Goal: Task Accomplishment & Management: Complete application form

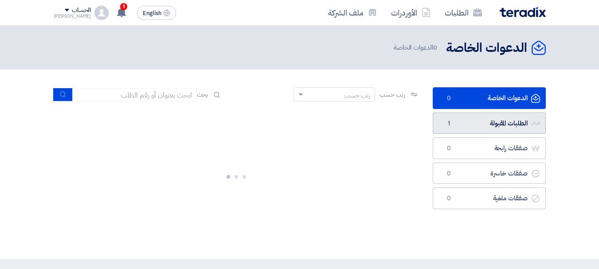
click at [478, 129] on link "الطلبات المقبولة الطلبات المقبولة 1" at bounding box center [489, 124] width 113 height 22
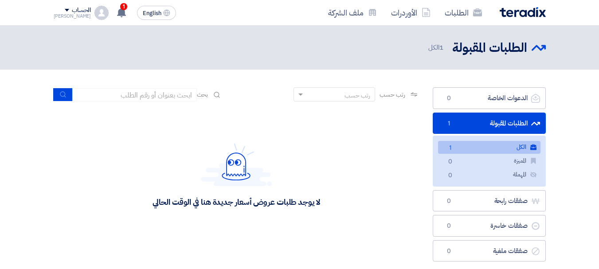
click at [481, 144] on link "الكل الكل 1" at bounding box center [489, 147] width 102 height 13
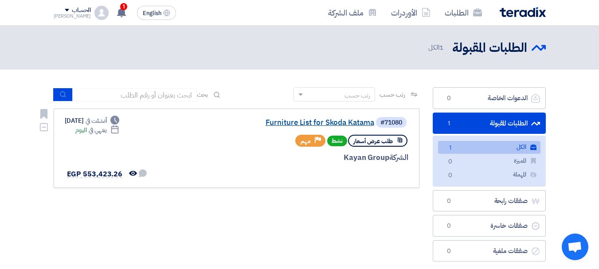
click at [300, 121] on link "Furniture List for Skoda Katama" at bounding box center [285, 123] width 177 height 8
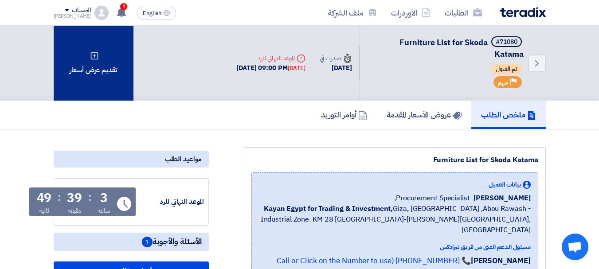
click at [96, 61] on div "تقديم عرض أسعار" at bounding box center [94, 63] width 80 height 75
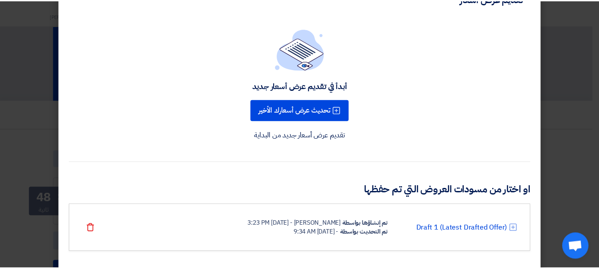
scroll to position [43, 0]
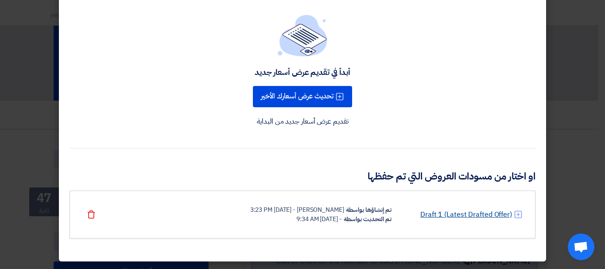
click at [444, 210] on link "Draft 1 (Latest Drafted Offer)" at bounding box center [467, 214] width 92 height 11
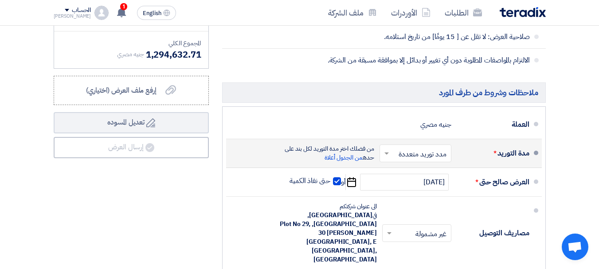
scroll to position [1285, 0]
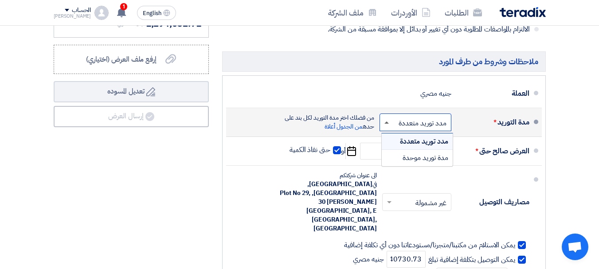
click at [388, 123] on span at bounding box center [386, 122] width 4 height 2
click at [421, 158] on span "مدة توريد موحدة" at bounding box center [425, 157] width 46 height 11
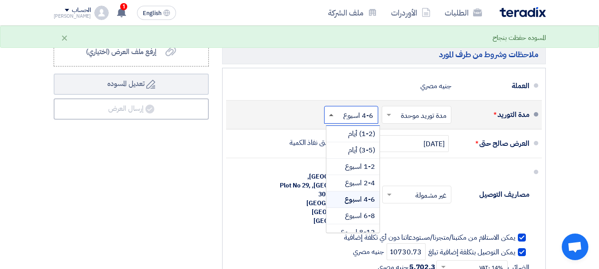
click at [331, 116] on span at bounding box center [331, 115] width 4 height 2
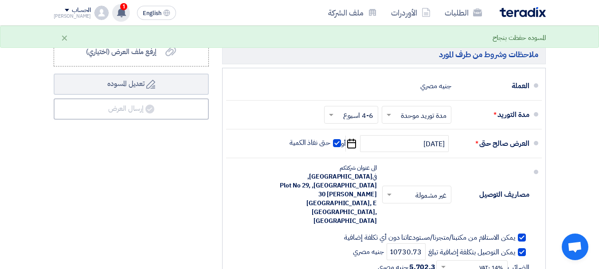
click at [120, 6] on span "1" at bounding box center [123, 6] width 7 height 7
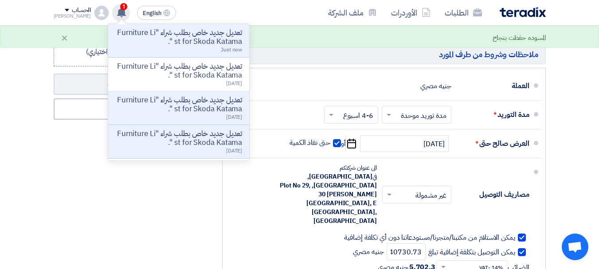
click at [120, 6] on span "1" at bounding box center [123, 6] width 7 height 7
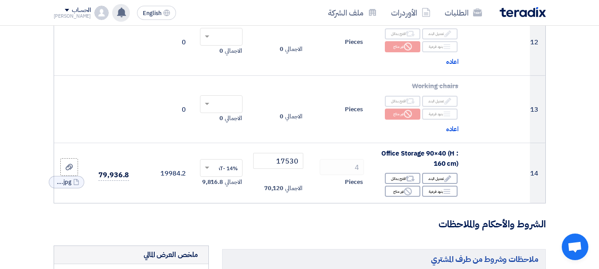
scroll to position [861, 0]
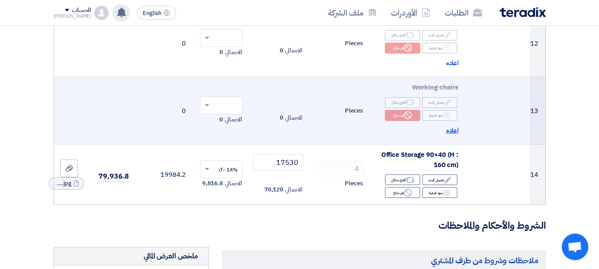
click at [452, 136] on span "اعاده" at bounding box center [452, 130] width 13 height 10
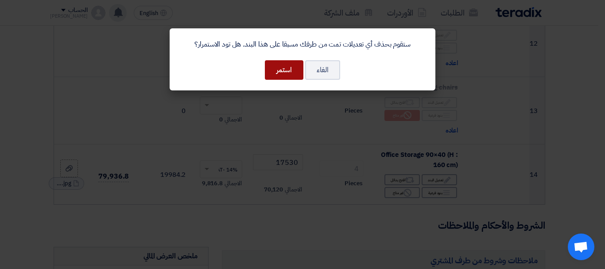
click at [292, 72] on button "استمر" at bounding box center [284, 70] width 39 height 20
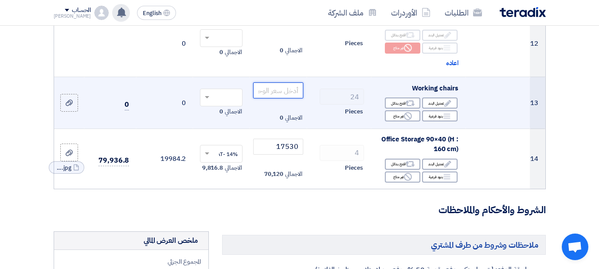
click at [281, 97] on input "number" at bounding box center [278, 90] width 50 height 16
type input "0"
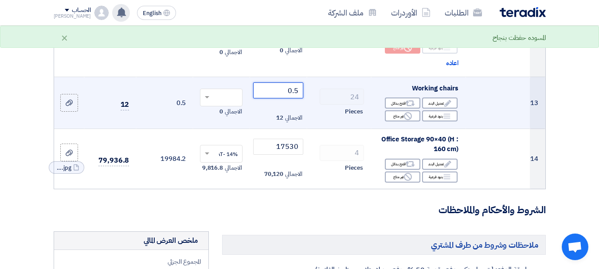
type input "0.5"
click at [210, 102] on span at bounding box center [205, 98] width 11 height 8
click at [214, 118] on span "14% -VAT" at bounding box center [225, 114] width 23 height 8
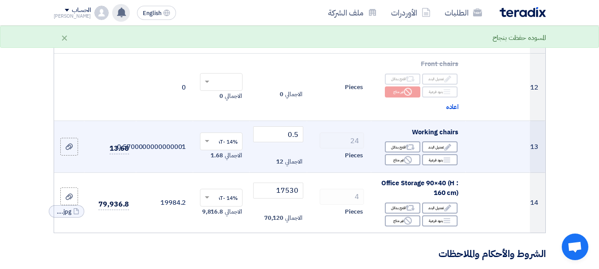
scroll to position [816, 0]
click at [408, 164] on icon "Reject" at bounding box center [408, 160] width 8 height 8
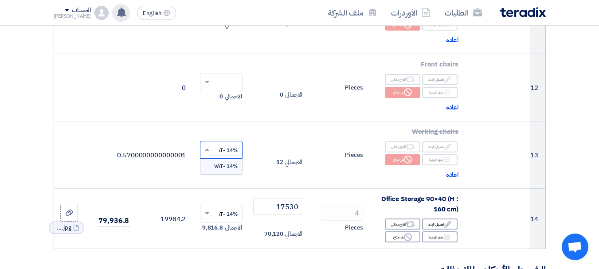
click at [220, 153] on input "text" at bounding box center [226, 151] width 25 height 15
click at [201, 154] on span at bounding box center [205, 150] width 11 height 8
click at [329, 155] on td "Pieces" at bounding box center [339, 154] width 64 height 67
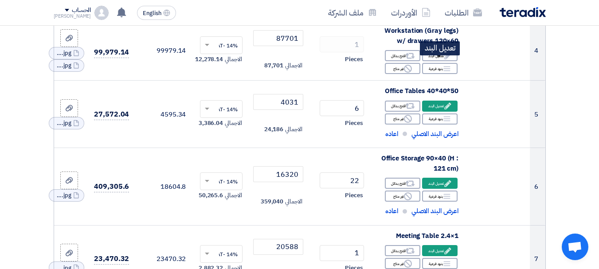
scroll to position [310, 0]
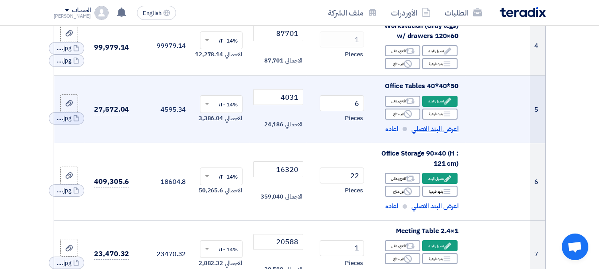
click at [428, 134] on span "اعرض البند الاصلي" at bounding box center [434, 129] width 47 height 10
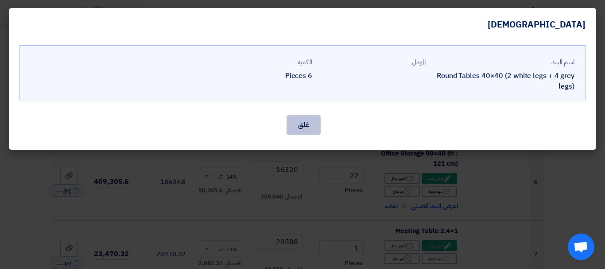
click at [311, 125] on button "غلق" at bounding box center [304, 125] width 34 height 20
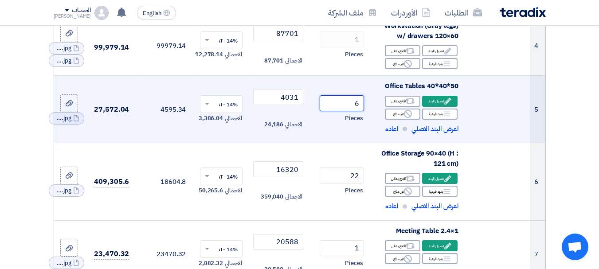
click at [359, 111] on input "6" at bounding box center [342, 103] width 44 height 16
click at [388, 133] on span "اعاده" at bounding box center [391, 129] width 13 height 10
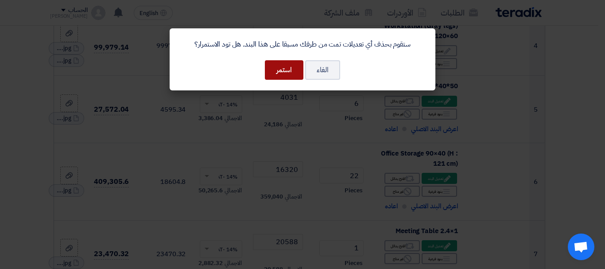
click at [282, 74] on button "استمر" at bounding box center [284, 70] width 39 height 20
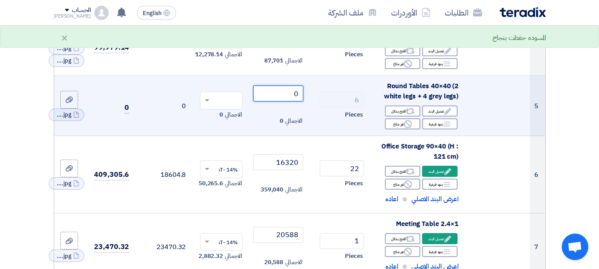
click at [292, 100] on input "0" at bounding box center [278, 94] width 50 height 16
click at [291, 99] on input "0" at bounding box center [278, 94] width 50 height 16
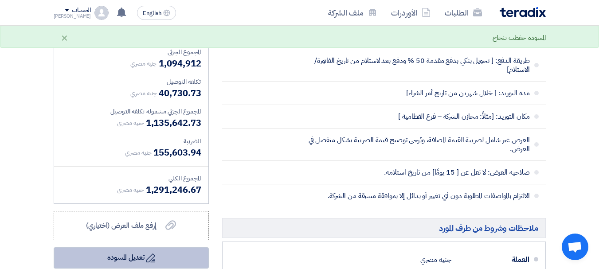
scroll to position [1064, 0]
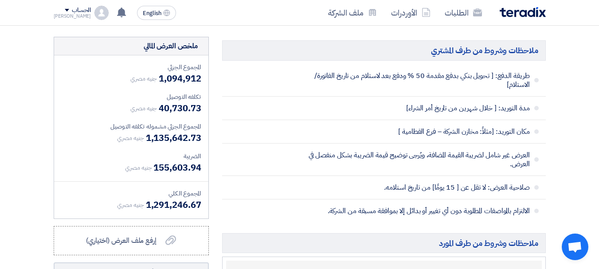
type input "4031"
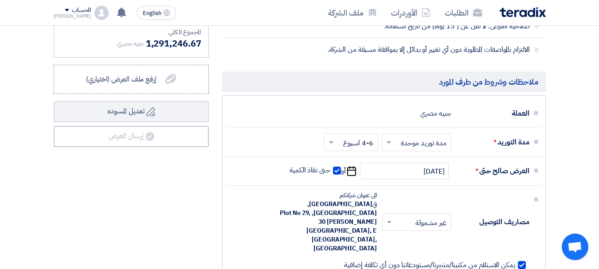
scroll to position [1241, 0]
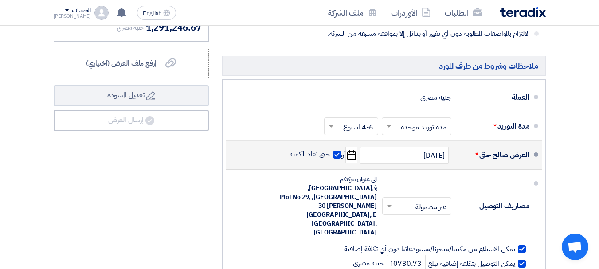
click at [352, 163] on icon "Pick a date" at bounding box center [351, 155] width 12 height 16
select select "10"
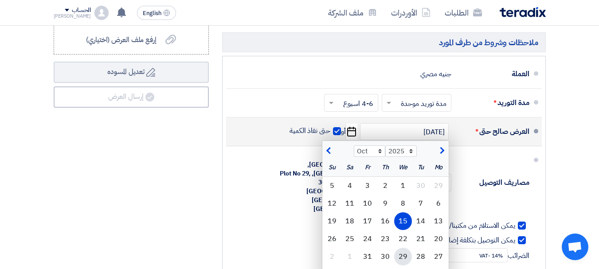
scroll to position [1285, 0]
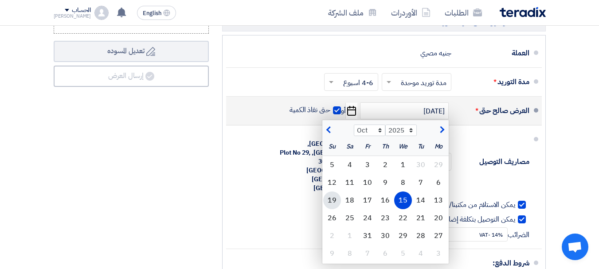
click at [330, 206] on div "19" at bounding box center [332, 200] width 18 height 18
type input "10/19/2025"
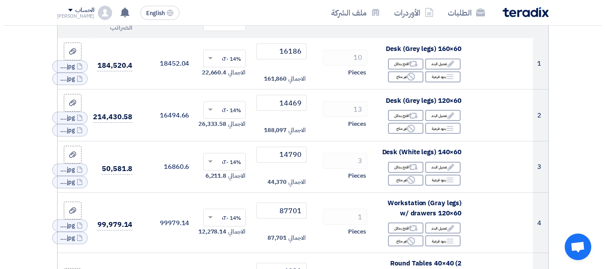
scroll to position [0, 0]
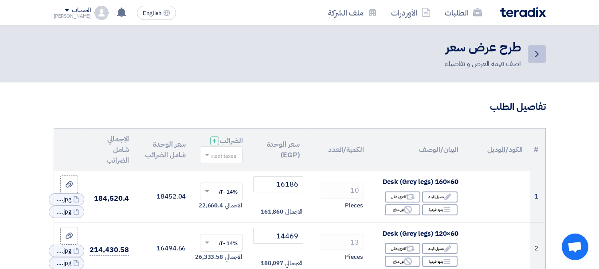
click at [537, 54] on icon "Back" at bounding box center [536, 54] width 11 height 11
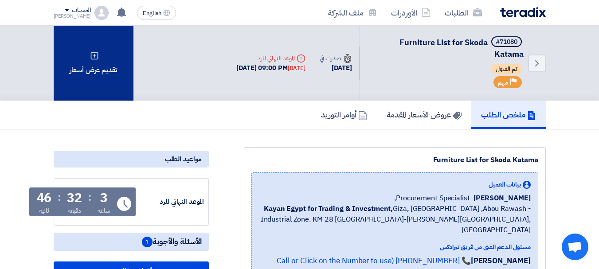
click at [101, 62] on div "تقديم عرض أسعار" at bounding box center [94, 63] width 80 height 75
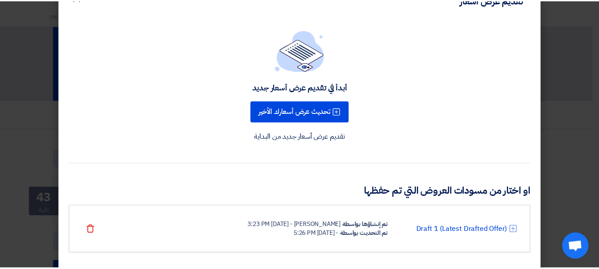
scroll to position [43, 0]
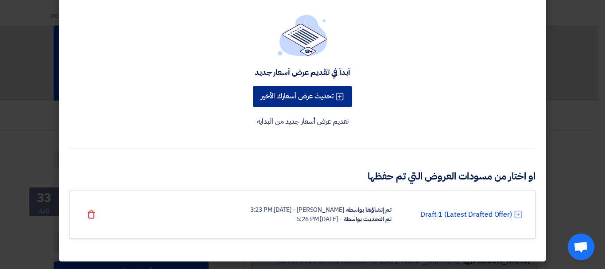
click at [297, 96] on button "تحديث عرض أسعارك الأخير" at bounding box center [302, 96] width 99 height 21
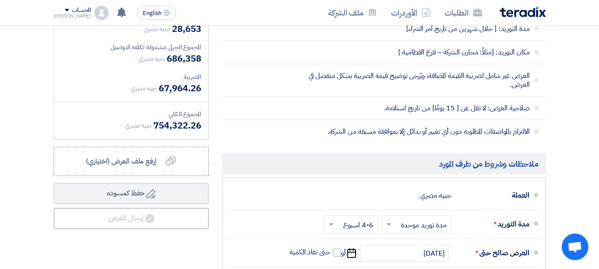
scroll to position [1197, 0]
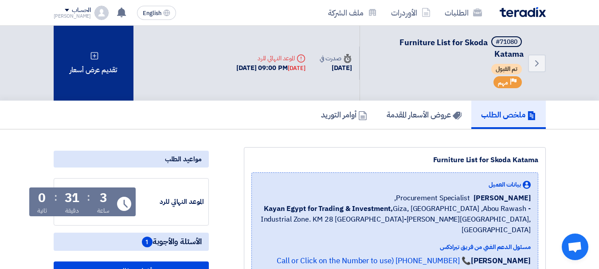
click at [90, 58] on icon at bounding box center [94, 55] width 9 height 9
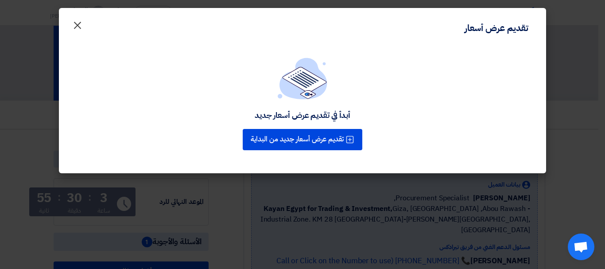
click at [76, 23] on span "×" at bounding box center [77, 25] width 11 height 27
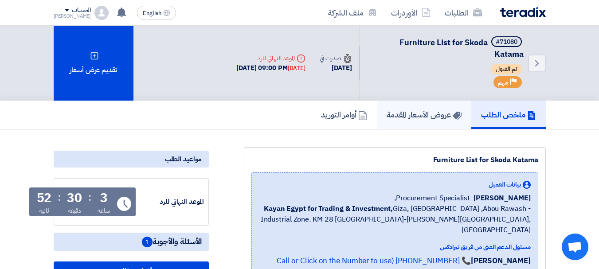
click at [413, 116] on h5 "عروض الأسعار المقدمة" at bounding box center [424, 114] width 75 height 10
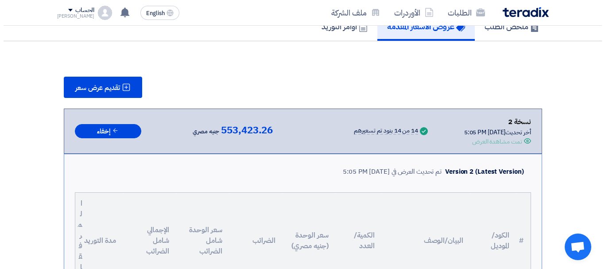
scroll to position [89, 0]
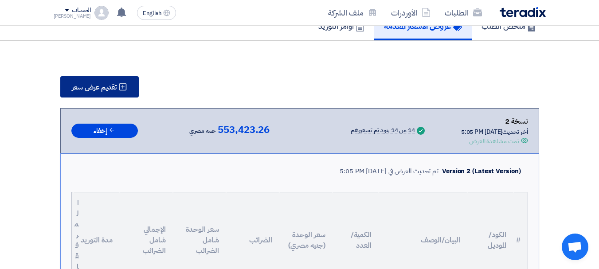
click at [104, 88] on span "تقديم عرض سعر" at bounding box center [94, 87] width 45 height 7
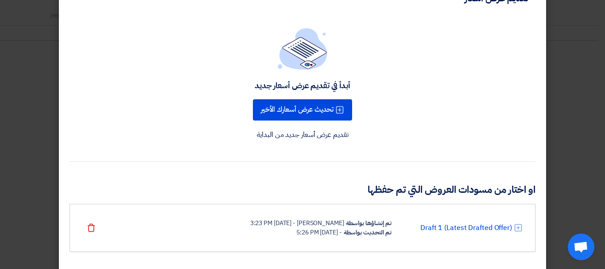
scroll to position [43, 0]
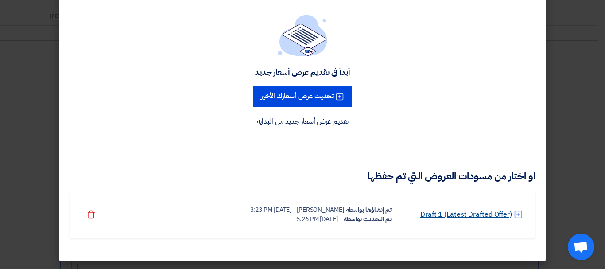
click at [468, 214] on link "Draft 1 (Latest Drafted Offer)" at bounding box center [467, 214] width 92 height 11
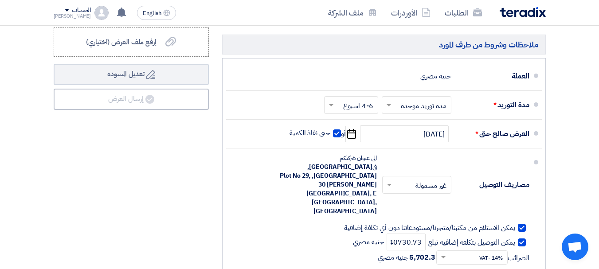
scroll to position [1241, 0]
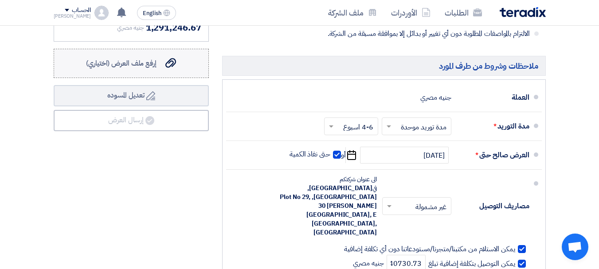
click at [141, 69] on span "إرفع ملف العرض (اختياري)" at bounding box center [121, 63] width 70 height 11
click at [0, 0] on input "إرفع ملف العرض (اختياري) إرفع ملف العرض (اختياري)" at bounding box center [0, 0] width 0 height 0
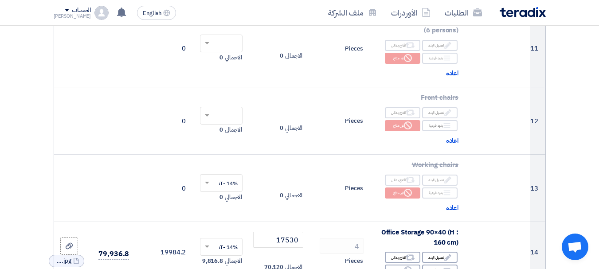
scroll to position [754, 0]
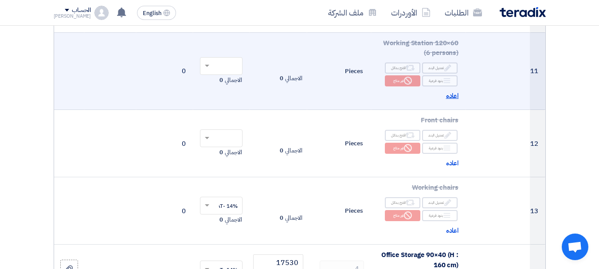
click at [450, 101] on span "اعاده" at bounding box center [452, 96] width 13 height 10
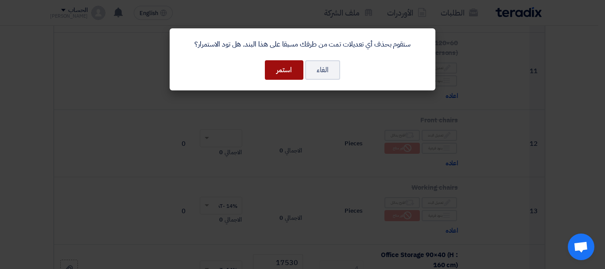
click at [278, 72] on button "استمر" at bounding box center [284, 70] width 39 height 20
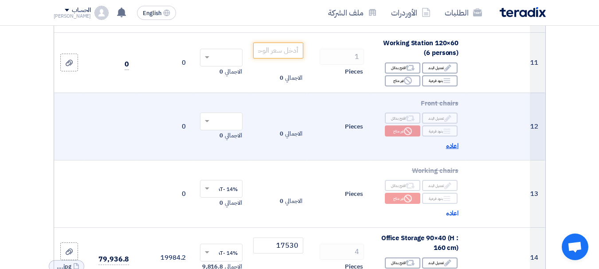
click at [450, 151] on span "اعاده" at bounding box center [452, 146] width 13 height 10
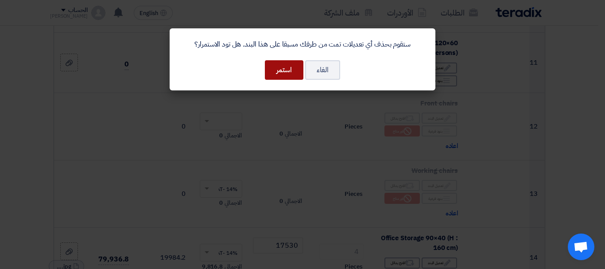
click at [281, 71] on button "استمر" at bounding box center [284, 70] width 39 height 20
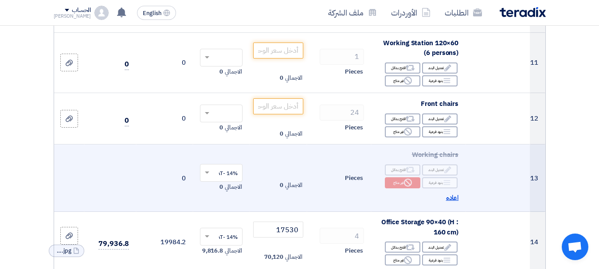
click at [450, 203] on span "اعاده" at bounding box center [452, 198] width 13 height 10
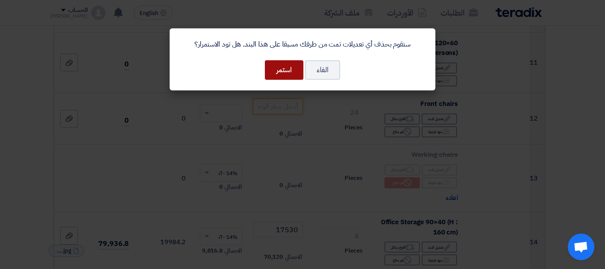
click at [281, 71] on button "استمر" at bounding box center [284, 70] width 39 height 20
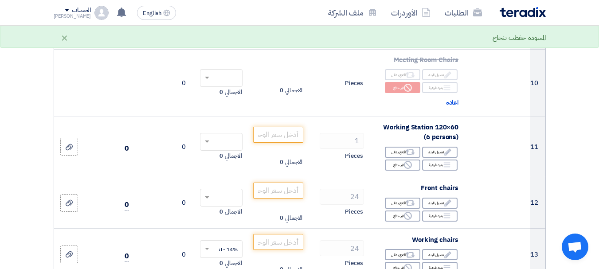
scroll to position [621, 0]
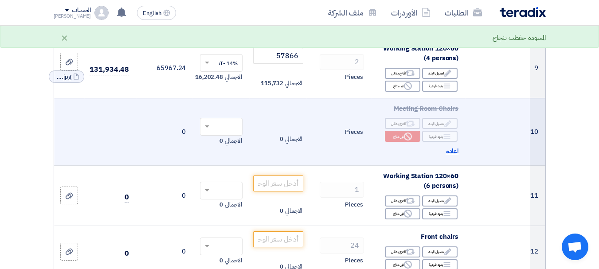
click at [450, 156] on span "اعاده" at bounding box center [452, 151] width 13 height 10
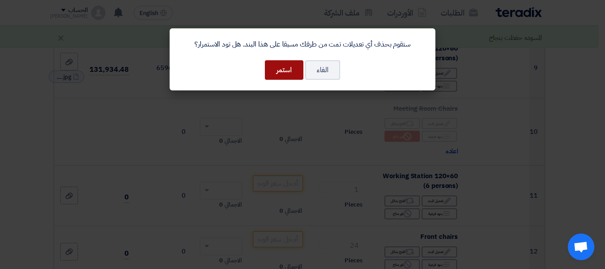
click at [287, 74] on button "استمر" at bounding box center [284, 70] width 39 height 20
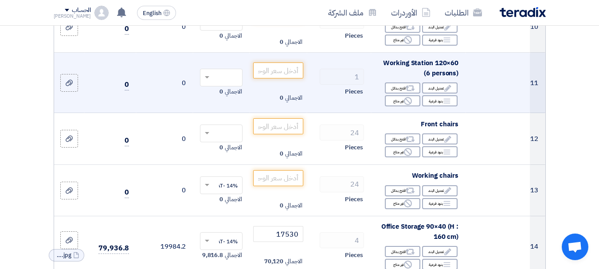
scroll to position [709, 0]
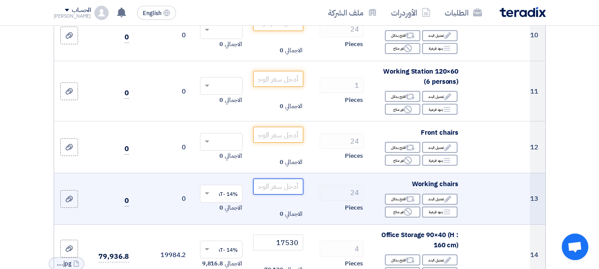
click at [289, 190] on input "number" at bounding box center [278, 187] width 50 height 16
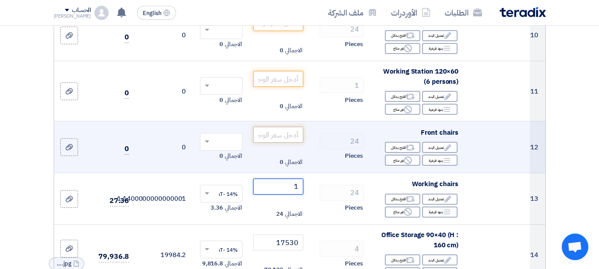
type input "1"
click at [278, 141] on input "number" at bounding box center [278, 135] width 50 height 16
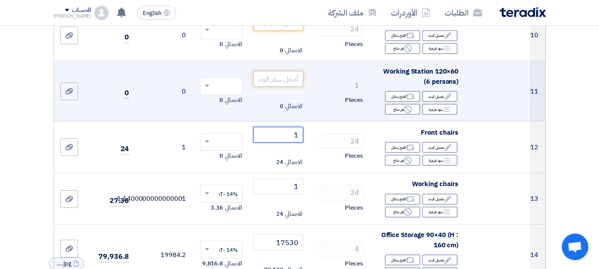
type input "1"
click at [282, 86] on input "number" at bounding box center [278, 79] width 50 height 16
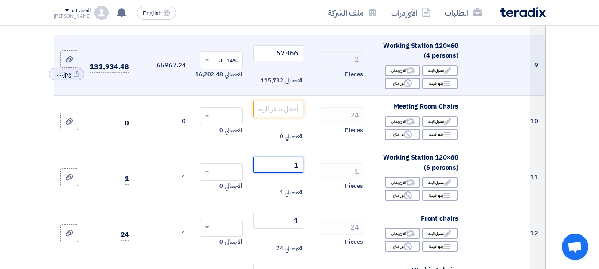
scroll to position [621, 0]
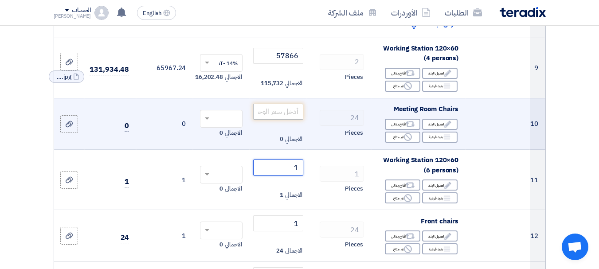
type input "1"
click at [286, 117] on input "number" at bounding box center [278, 112] width 50 height 16
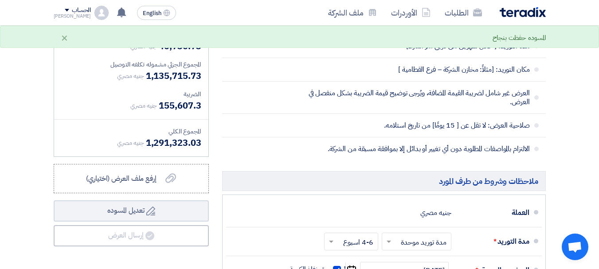
scroll to position [1152, 0]
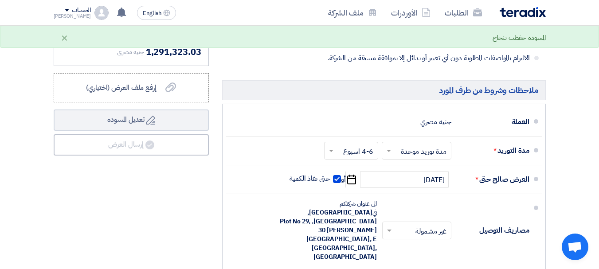
type input "1"
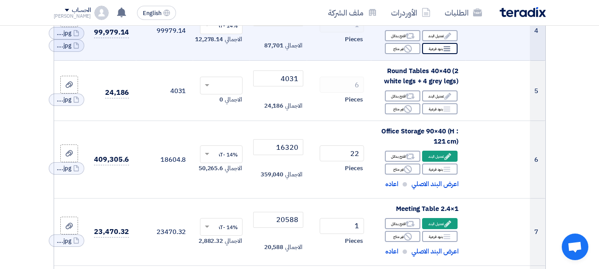
scroll to position [310, 0]
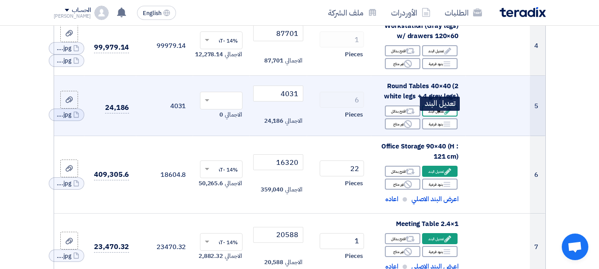
click at [440, 117] on div "Edit تعديل البند" at bounding box center [439, 110] width 35 height 11
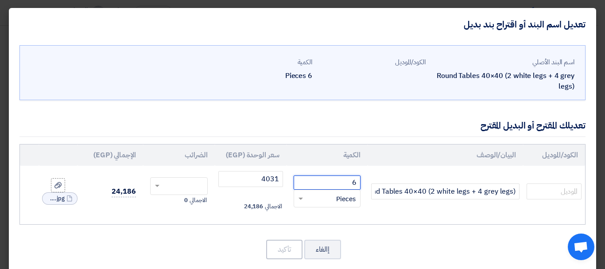
drag, startPoint x: 348, startPoint y: 178, endPoint x: 383, endPoint y: 178, distance: 35.5
click at [383, 178] on tr "Round Tables 40×40 (2 white legs + 4 grey legs) 6 RFQ_STEP1.ITEMS.2.TYPE_PLACEH…" at bounding box center [303, 191] width 566 height 51
click at [324, 246] on button "إالغاء" at bounding box center [323, 250] width 37 height 20
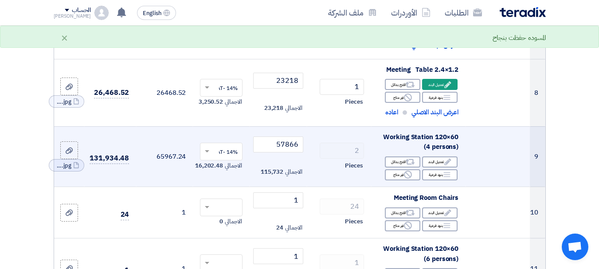
scroll to position [576, 0]
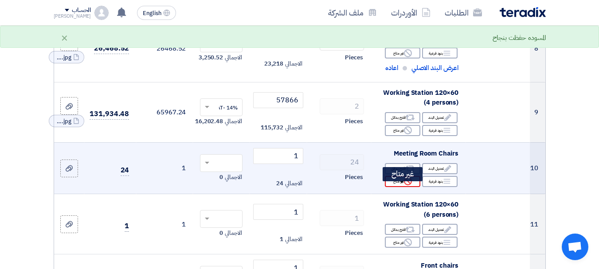
click at [411, 185] on use at bounding box center [408, 181] width 8 height 8
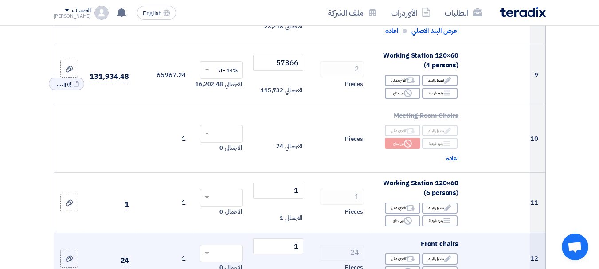
scroll to position [665, 0]
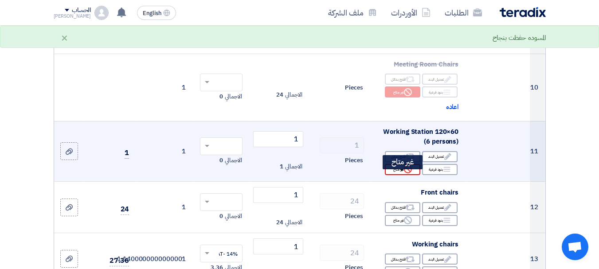
click at [399, 175] on div "Reject غير متاح" at bounding box center [402, 169] width 35 height 11
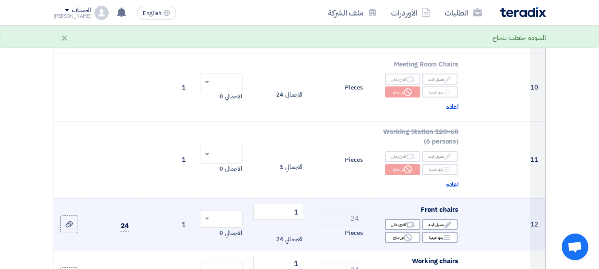
click at [398, 238] on div "Edit تعديل البند Alternative اقترح بدائل Breakdown بنود فرعية Reject" at bounding box center [418, 231] width 80 height 26
click at [398, 240] on div "Reject غير متاح" at bounding box center [402, 237] width 35 height 11
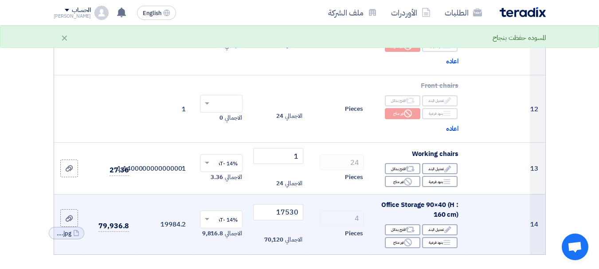
scroll to position [798, 0]
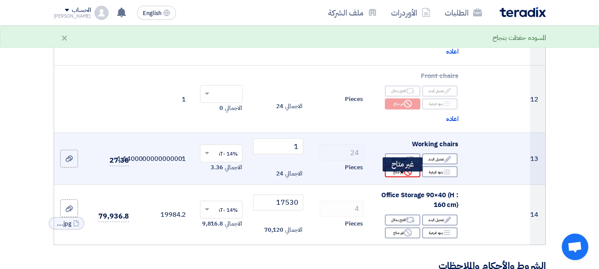
click at [398, 177] on div "Reject غير متاح" at bounding box center [402, 171] width 35 height 11
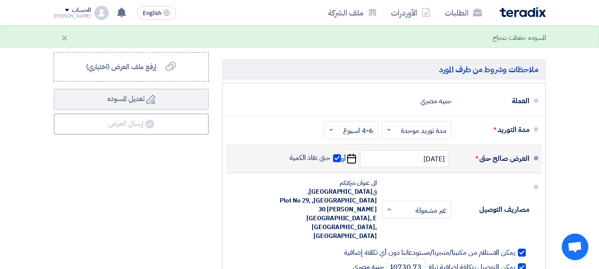
scroll to position [1241, 0]
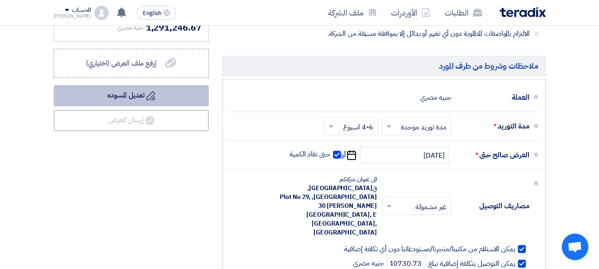
click at [144, 104] on button "Draft تعديل المسوده" at bounding box center [131, 95] width 155 height 21
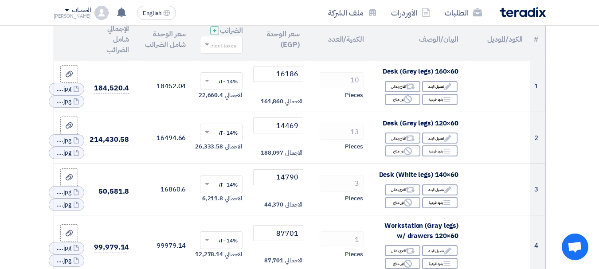
scroll to position [0, 0]
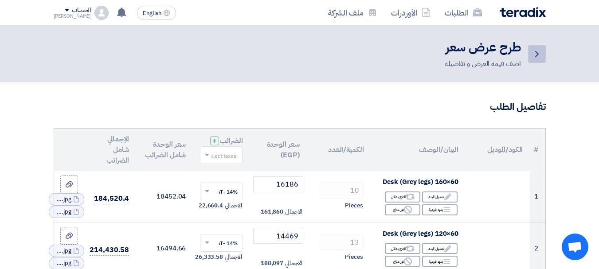
click at [539, 53] on icon "Back" at bounding box center [536, 54] width 11 height 11
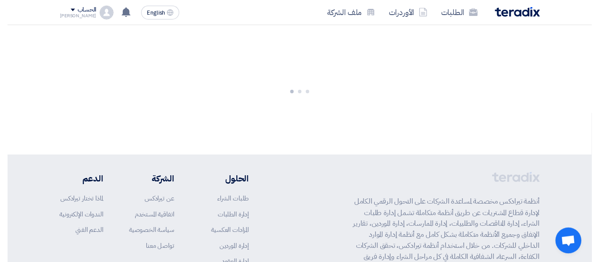
scroll to position [89, 0]
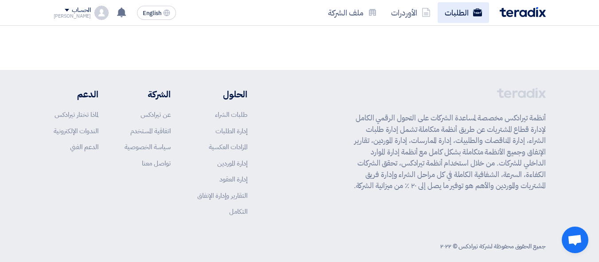
click at [457, 18] on link "الطلبات" at bounding box center [462, 12] width 51 height 21
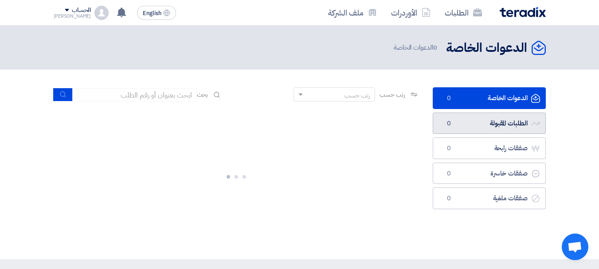
click at [482, 121] on link "الطلبات المقبولة الطلبات المقبولة 0" at bounding box center [489, 124] width 113 height 22
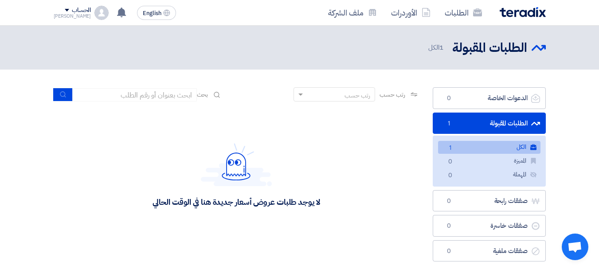
click at [458, 146] on link "الكل الكل 1" at bounding box center [489, 147] width 102 height 13
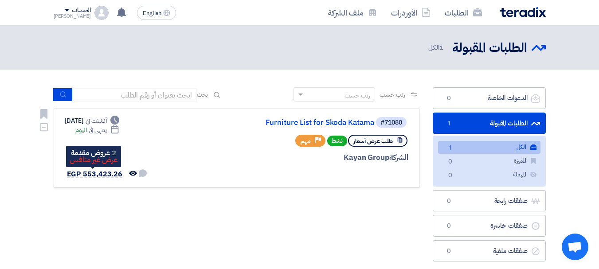
click at [98, 175] on span "EGP 553,423.26" at bounding box center [95, 174] width 56 height 11
click at [97, 173] on span "EGP 553,423.26" at bounding box center [95, 174] width 56 height 11
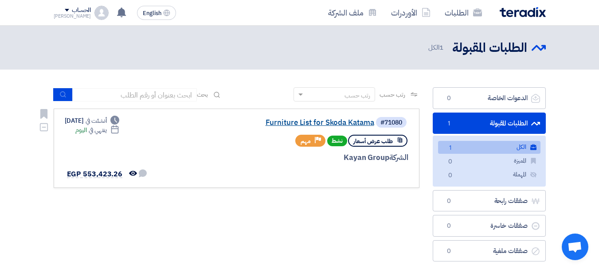
click at [333, 125] on link "Furniture List for Skoda Katama" at bounding box center [285, 123] width 177 height 8
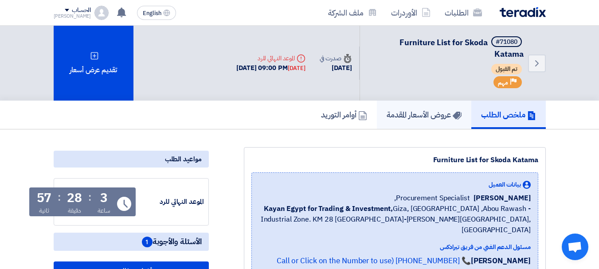
click at [405, 117] on h5 "عروض الأسعار المقدمة" at bounding box center [424, 114] width 75 height 10
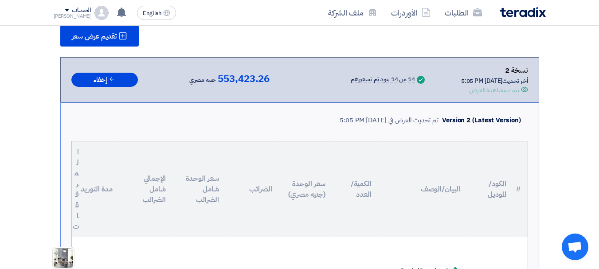
scroll to position [133, 0]
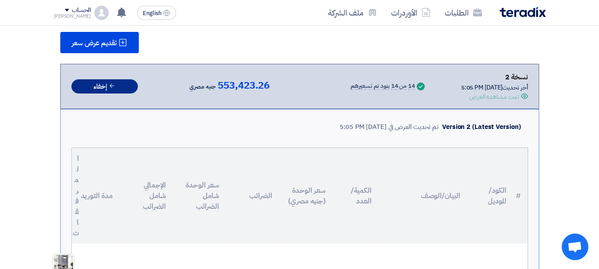
click at [111, 88] on icon at bounding box center [112, 85] width 7 height 7
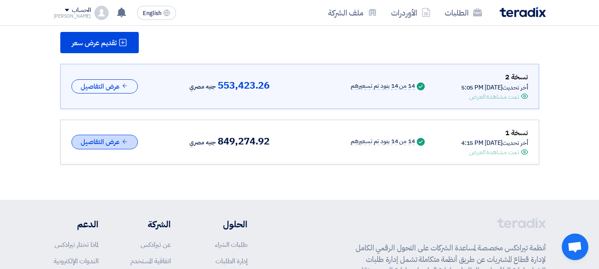
click at [109, 141] on button "عرض التفاصيل" at bounding box center [104, 142] width 66 height 15
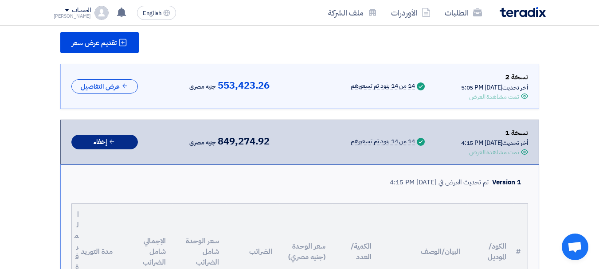
click at [116, 147] on button "إخفاء" at bounding box center [104, 142] width 66 height 15
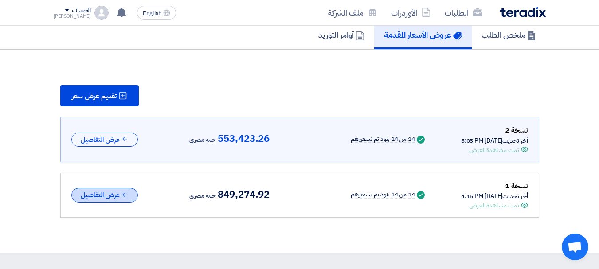
scroll to position [89, 0]
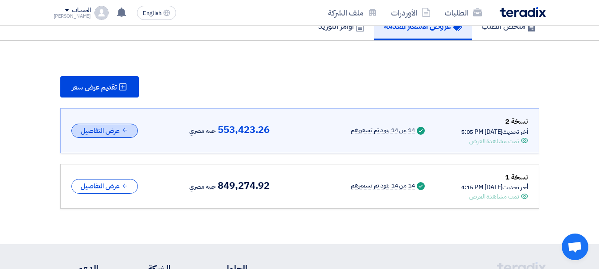
click at [103, 129] on button "عرض التفاصيل" at bounding box center [104, 131] width 66 height 15
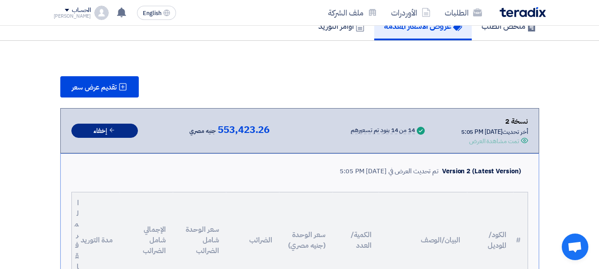
click at [105, 129] on button "إخفاء" at bounding box center [104, 131] width 66 height 15
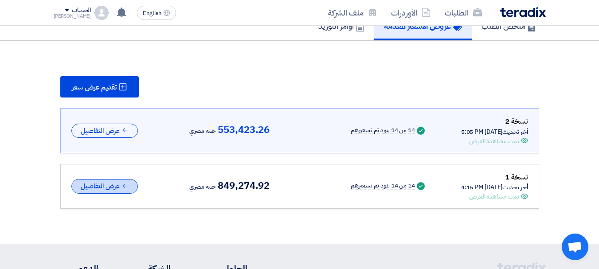
drag, startPoint x: 522, startPoint y: 121, endPoint x: 83, endPoint y: 185, distance: 443.0
click at [83, 185] on div "نسخة 2 أخر تحديث 31 Aug 2025, 5:05 PM Offer is Seen تمت مشاهدة العرض Success 14…" at bounding box center [299, 158] width 479 height 101
drag, startPoint x: 339, startPoint y: 90, endPoint x: 266, endPoint y: 98, distance: 73.0
click at [338, 90] on div "تقديم عرض سعر" at bounding box center [299, 86] width 479 height 21
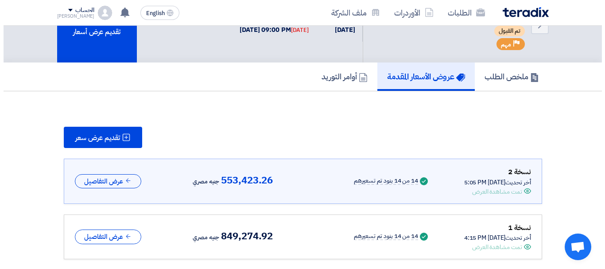
scroll to position [0, 0]
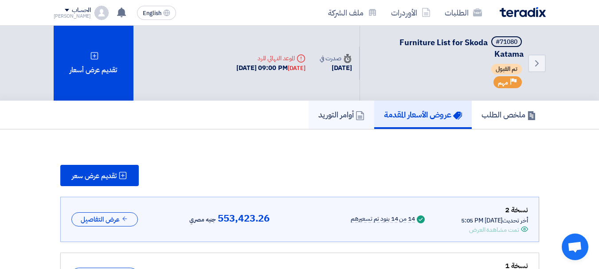
click at [344, 114] on h5 "أوامر التوريد" at bounding box center [341, 114] width 46 height 10
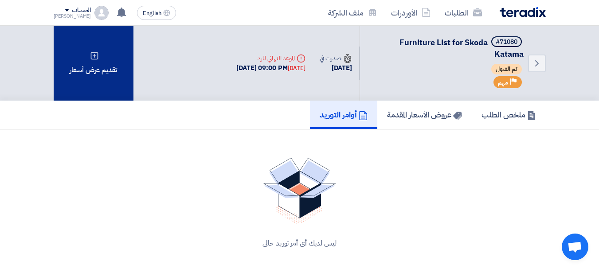
click at [103, 65] on div "تقديم عرض أسعار" at bounding box center [94, 63] width 80 height 75
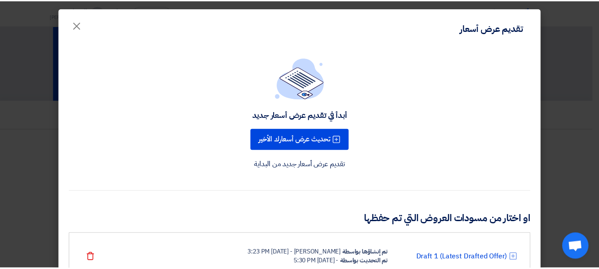
scroll to position [43, 0]
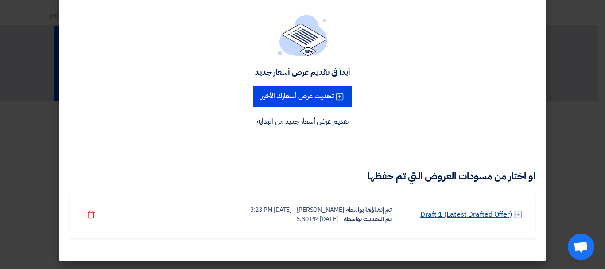
click at [456, 209] on link "Draft 1 (Latest Drafted Offer)" at bounding box center [467, 214] width 92 height 11
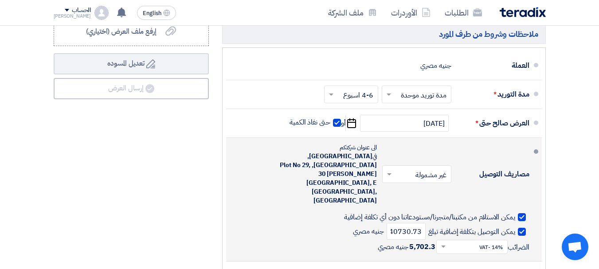
scroll to position [1330, 0]
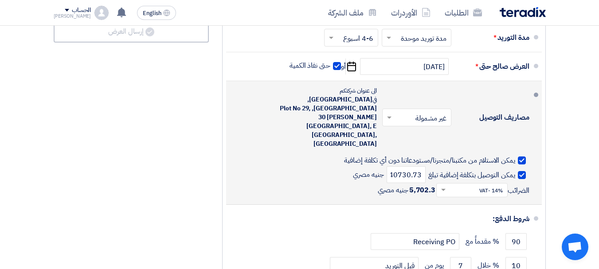
click at [520, 156] on div at bounding box center [522, 160] width 8 height 8
click at [515, 156] on input "يمكن الاستلام من مكتبنا/متجرنا/مستودعاتنا دون أي تكلفة إضافية" at bounding box center [373, 164] width 284 height 17
click at [520, 156] on div at bounding box center [522, 160] width 8 height 8
click at [515, 156] on input "يمكن الاستلام من مكتبنا/متجرنا/مستودعاتنا دون أي تكلفة إضافية" at bounding box center [373, 164] width 284 height 17
checkbox input "true"
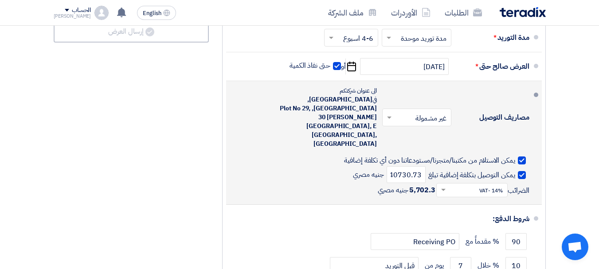
click at [523, 171] on span at bounding box center [522, 175] width 8 height 8
click at [515, 170] on input "يمكن التوصيل بتكلفة إضافية تبلغ" at bounding box center [470, 178] width 89 height 17
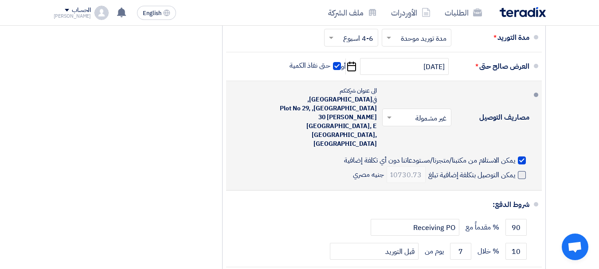
click at [522, 171] on span at bounding box center [522, 175] width 8 height 8
click at [515, 170] on input "يمكن التوصيل بتكلفة إضافية تبلغ" at bounding box center [470, 178] width 89 height 17
checkbox input "true"
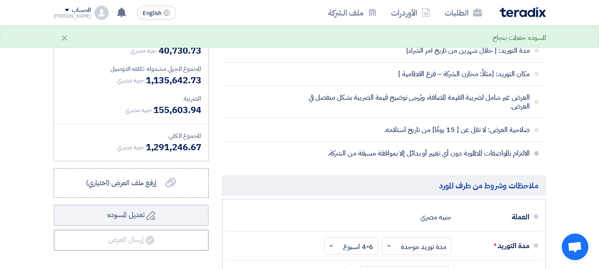
scroll to position [1108, 0]
